Goal: Transaction & Acquisition: Purchase product/service

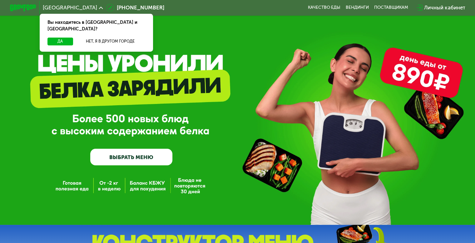
click at [120, 159] on link "ВЫБРАТЬ МЕНЮ" at bounding box center [131, 156] width 82 height 17
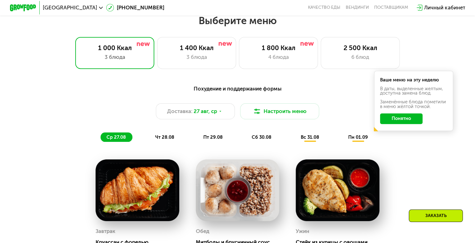
scroll to position [281, 0]
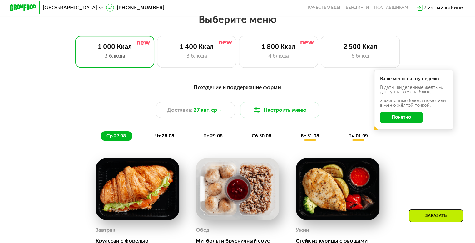
click at [59, 7] on span "[GEOGRAPHIC_DATA]" at bounding box center [70, 7] width 54 height 5
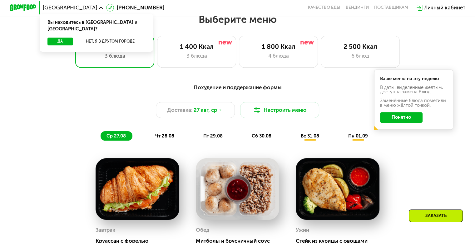
click at [38, 129] on div "Похудение и поддержание формы Доставка: 27 авг, ср Настроить меню ср 27.08 чт 2…" at bounding box center [237, 111] width 399 height 65
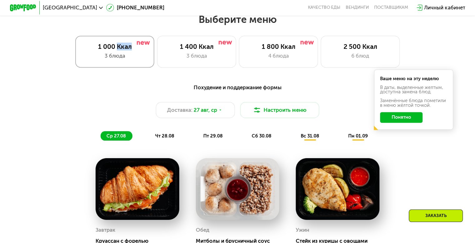
drag, startPoint x: 118, startPoint y: 48, endPoint x: 130, endPoint y: 50, distance: 12.6
click at [130, 50] on div "1 000 Ккал" at bounding box center [114, 47] width 65 height 8
click at [289, 89] on div "Похудение и поддержание формы" at bounding box center [237, 87] width 391 height 8
click at [420, 120] on button "Понятно" at bounding box center [401, 117] width 43 height 11
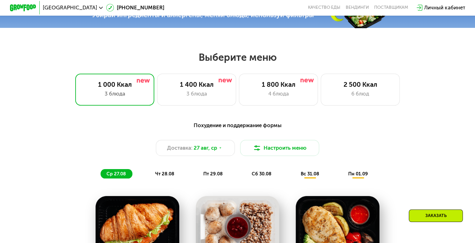
scroll to position [244, 0]
click at [239, 82] on div "1 400 Ккал 3 блюда" at bounding box center [278, 89] width 79 height 32
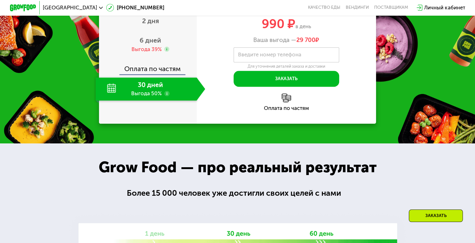
scroll to position [669, 0]
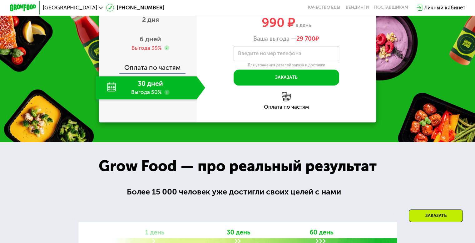
click at [152, 99] on div "30 дней Выгода 50%" at bounding box center [146, 87] width 101 height 23
click at [155, 23] on span "2 дня" at bounding box center [150, 20] width 17 height 8
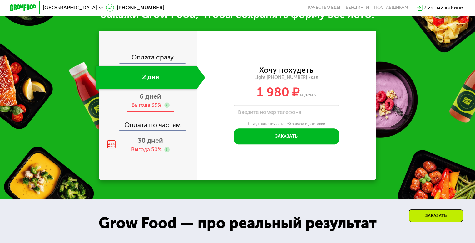
click at [146, 97] on span "6 дней" at bounding box center [151, 96] width 22 height 8
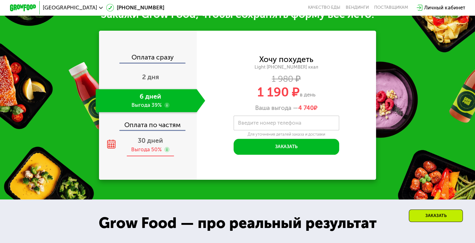
click at [144, 141] on span "30 дней" at bounding box center [150, 140] width 25 height 8
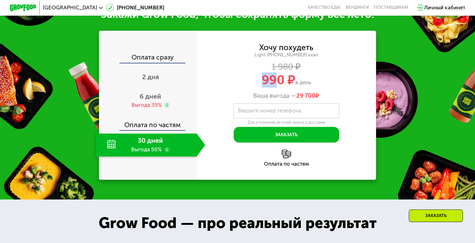
drag, startPoint x: 275, startPoint y: 81, endPoint x: 253, endPoint y: 84, distance: 21.4
click at [253, 84] on div "990 ₽ в день" at bounding box center [287, 79] width 180 height 13
click at [205, 91] on div "Хочу похудеть Light 1400 ~1400 ккал 1 980 ₽ 990 ₽ в день Ваша выгода — 29 700 ₽" at bounding box center [287, 72] width 180 height 56
drag, startPoint x: 257, startPoint y: 81, endPoint x: 317, endPoint y: 84, distance: 60.4
click at [317, 84] on div "990 ₽ в день" at bounding box center [287, 79] width 180 height 13
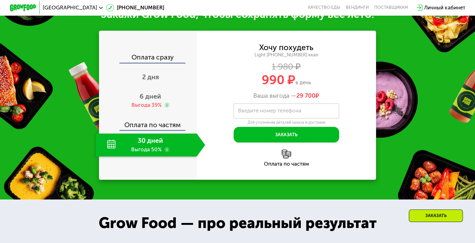
click at [317, 84] on div "990 ₽ в день" at bounding box center [287, 79] width 180 height 13
drag, startPoint x: 317, startPoint y: 84, endPoint x: 297, endPoint y: 83, distance: 20.0
click at [297, 83] on div "990 ₽ в день" at bounding box center [287, 79] width 180 height 13
click at [244, 90] on div "Хочу похудеть Light 1400 ~1400 ккал 1 980 ₽ 990 ₽ в день Ваша выгода — 29 700 ₽" at bounding box center [287, 72] width 180 height 56
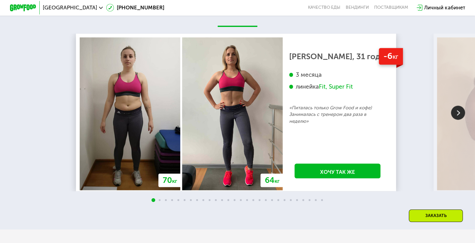
scroll to position [1118, 0]
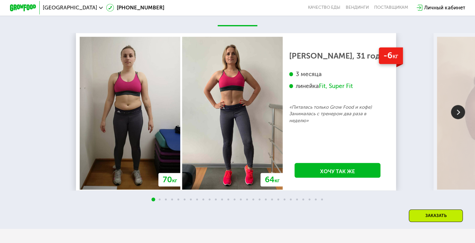
click at [458, 113] on img at bounding box center [458, 112] width 14 height 14
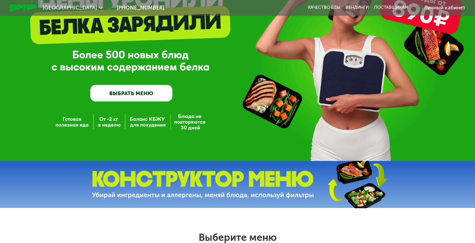
scroll to position [0, 0]
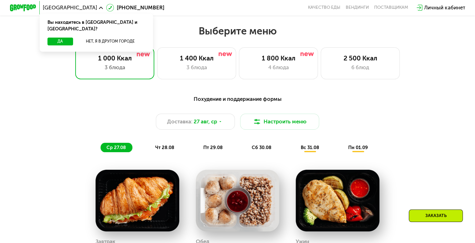
scroll to position [269, 0]
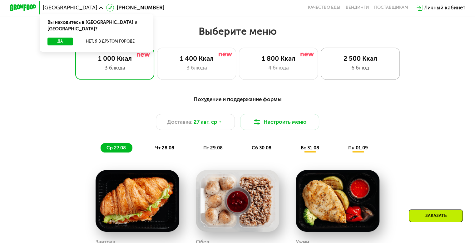
click at [352, 60] on div "2 500 Ккал" at bounding box center [360, 58] width 65 height 8
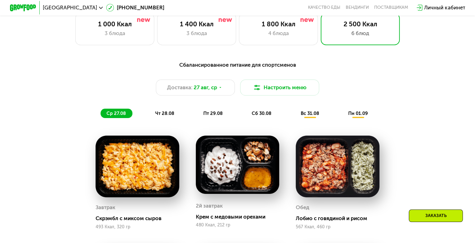
scroll to position [304, 0]
click at [224, 28] on div "1 400 Ккал" at bounding box center [196, 24] width 65 height 8
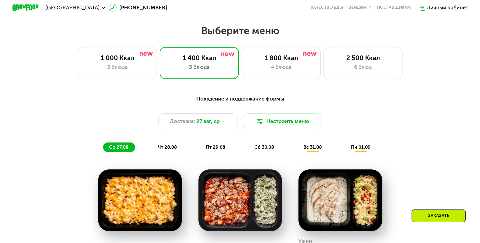
scroll to position [257, 0]
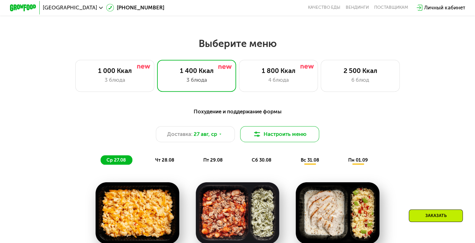
click at [275, 139] on button "Настроить меню" at bounding box center [279, 134] width 79 height 16
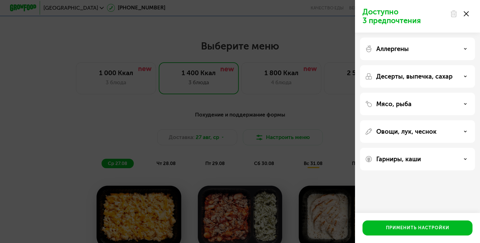
click at [393, 47] on p "Аллергены" at bounding box center [392, 49] width 33 height 8
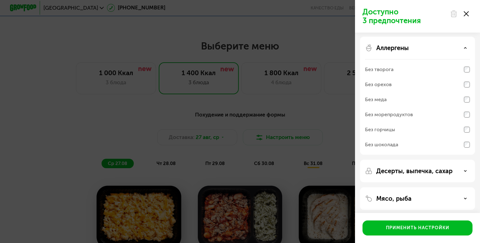
scroll to position [1, 0]
click at [460, 48] on div "Аллергены" at bounding box center [417, 48] width 105 height 8
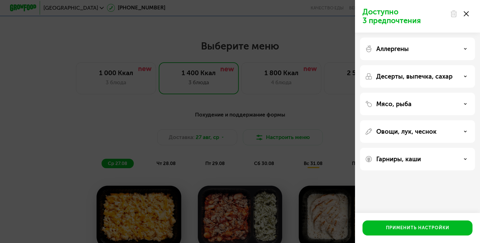
scroll to position [0, 0]
click at [408, 73] on p "Десерты, выпечка, сахар" at bounding box center [414, 77] width 76 height 8
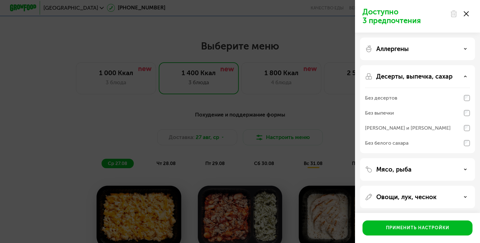
click at [385, 74] on p "Десерты, выпечка, сахар" at bounding box center [414, 77] width 76 height 8
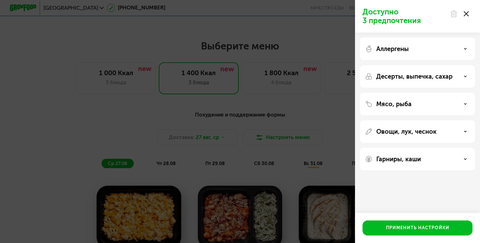
click at [376, 49] on p "Аллергены" at bounding box center [392, 49] width 33 height 8
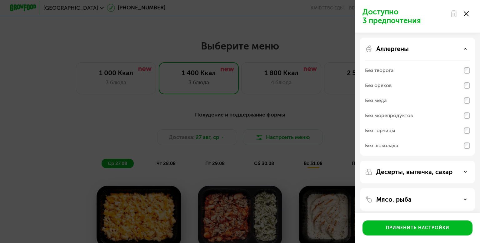
click at [391, 49] on p "Аллергены" at bounding box center [392, 49] width 33 height 8
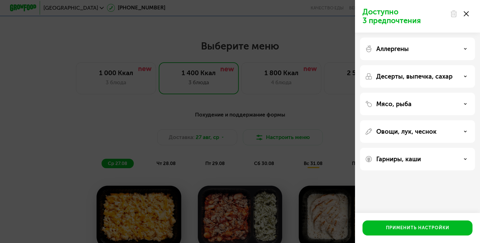
click at [383, 76] on p "Десерты, выпечка, сахар" at bounding box center [414, 77] width 76 height 8
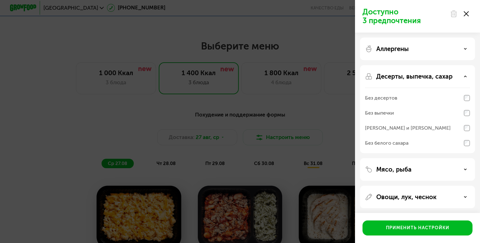
click at [459, 77] on div "Десерты, выпечка, сахар" at bounding box center [417, 77] width 105 height 8
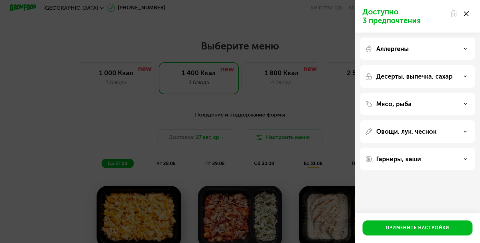
click at [411, 120] on div "Мясо, рыба" at bounding box center [417, 131] width 115 height 23
click at [461, 103] on div "Мясо, рыба" at bounding box center [417, 104] width 105 height 8
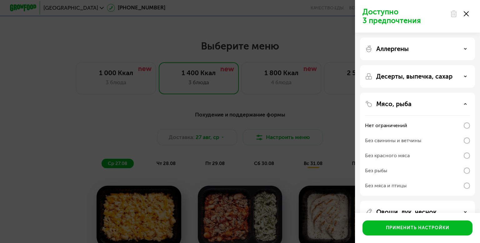
click at [461, 103] on div "Мясо, рыба" at bounding box center [417, 104] width 105 height 8
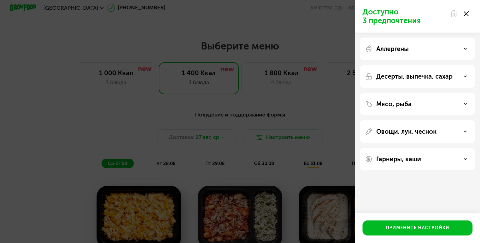
click at [438, 134] on div "Овощи, лук, чеснок" at bounding box center [417, 132] width 105 height 8
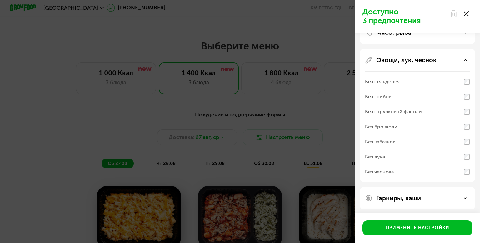
scroll to position [72, 0]
click at [441, 61] on div "Овощи, лук, чеснок" at bounding box center [417, 59] width 105 height 8
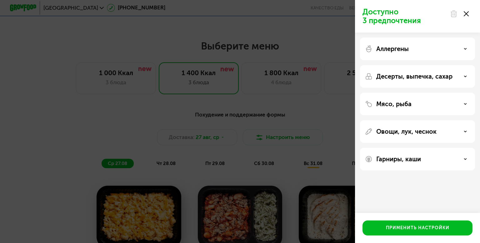
scroll to position [0, 0]
click at [407, 167] on div "Гарниры, каши" at bounding box center [417, 159] width 115 height 23
click at [463, 159] on div "Гарниры, каши" at bounding box center [417, 159] width 105 height 8
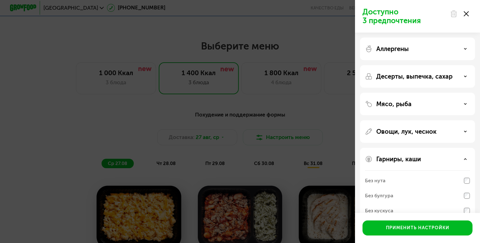
scroll to position [44, 0]
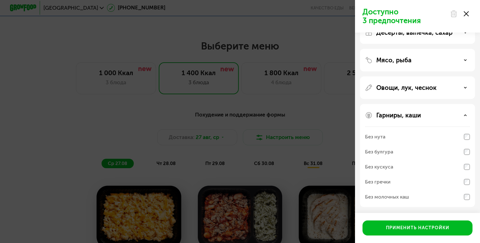
click at [464, 113] on icon at bounding box center [465, 114] width 3 height 3
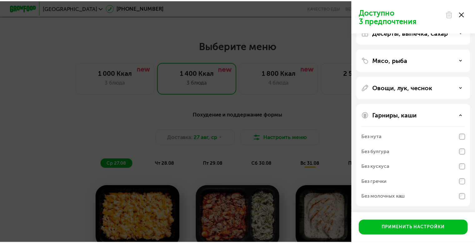
scroll to position [0, 0]
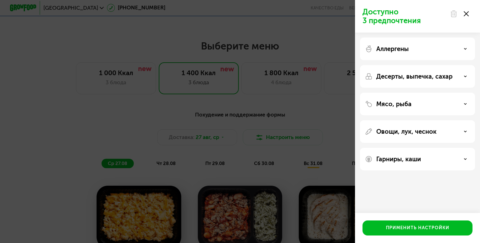
click at [274, 88] on div "Доступно 3 предпочтения Аллергены Десерты, выпечка, сахар Мясо, рыба Овощи, лук…" at bounding box center [240, 121] width 480 height 243
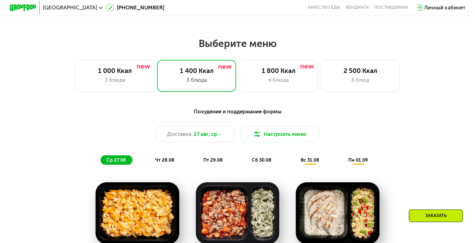
scroll to position [373, 0]
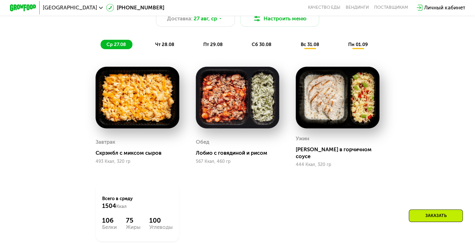
click at [171, 47] on span "чт 28.08" at bounding box center [164, 45] width 19 height 6
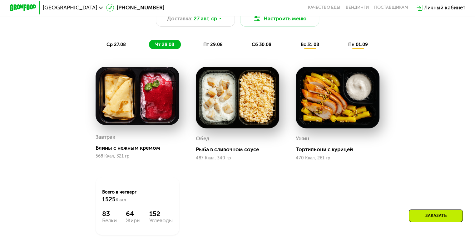
click at [246, 43] on div "пт 29.08" at bounding box center [262, 44] width 32 height 9
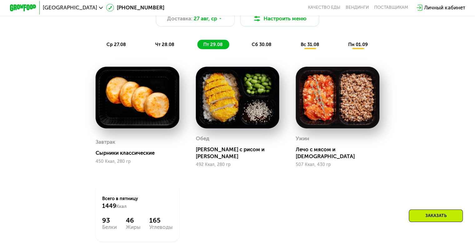
click at [259, 47] on span "сб 30.08" at bounding box center [262, 45] width 20 height 6
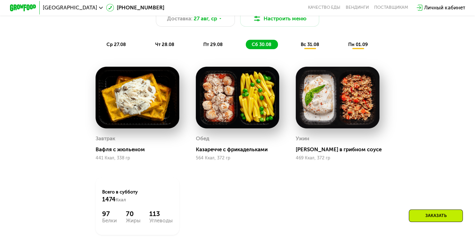
click at [343, 49] on div "вс 31.08" at bounding box center [359, 44] width 32 height 9
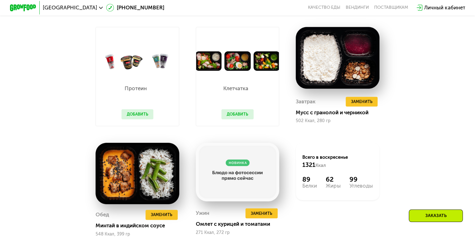
scroll to position [413, 0]
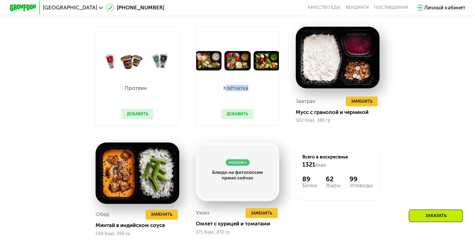
drag, startPoint x: 226, startPoint y: 93, endPoint x: 258, endPoint y: 94, distance: 31.6
click at [258, 94] on div "Клетчатка Добавить" at bounding box center [237, 97] width 45 height 55
click at [441, 46] on div "Похудение и поддержание формы Доставка: [DATE] Настроить меню ср 27.08 чт 28.08…" at bounding box center [237, 105] width 407 height 315
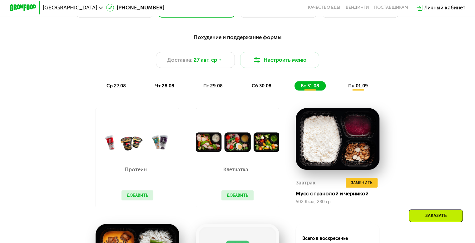
scroll to position [330, 0]
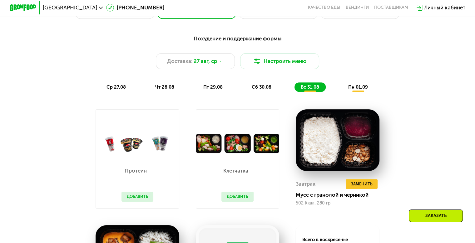
click at [359, 90] on span "пн 01.09" at bounding box center [359, 87] width 20 height 6
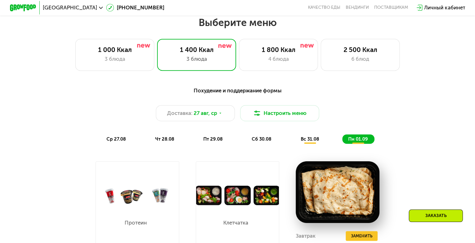
scroll to position [279, 0]
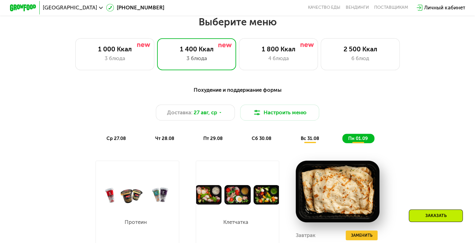
click at [114, 140] on span "ср 27.08" at bounding box center [116, 138] width 19 height 6
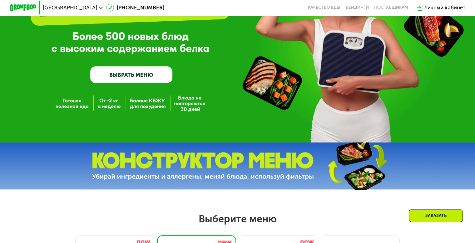
scroll to position [0, 0]
